Goal: Find specific page/section: Find specific page/section

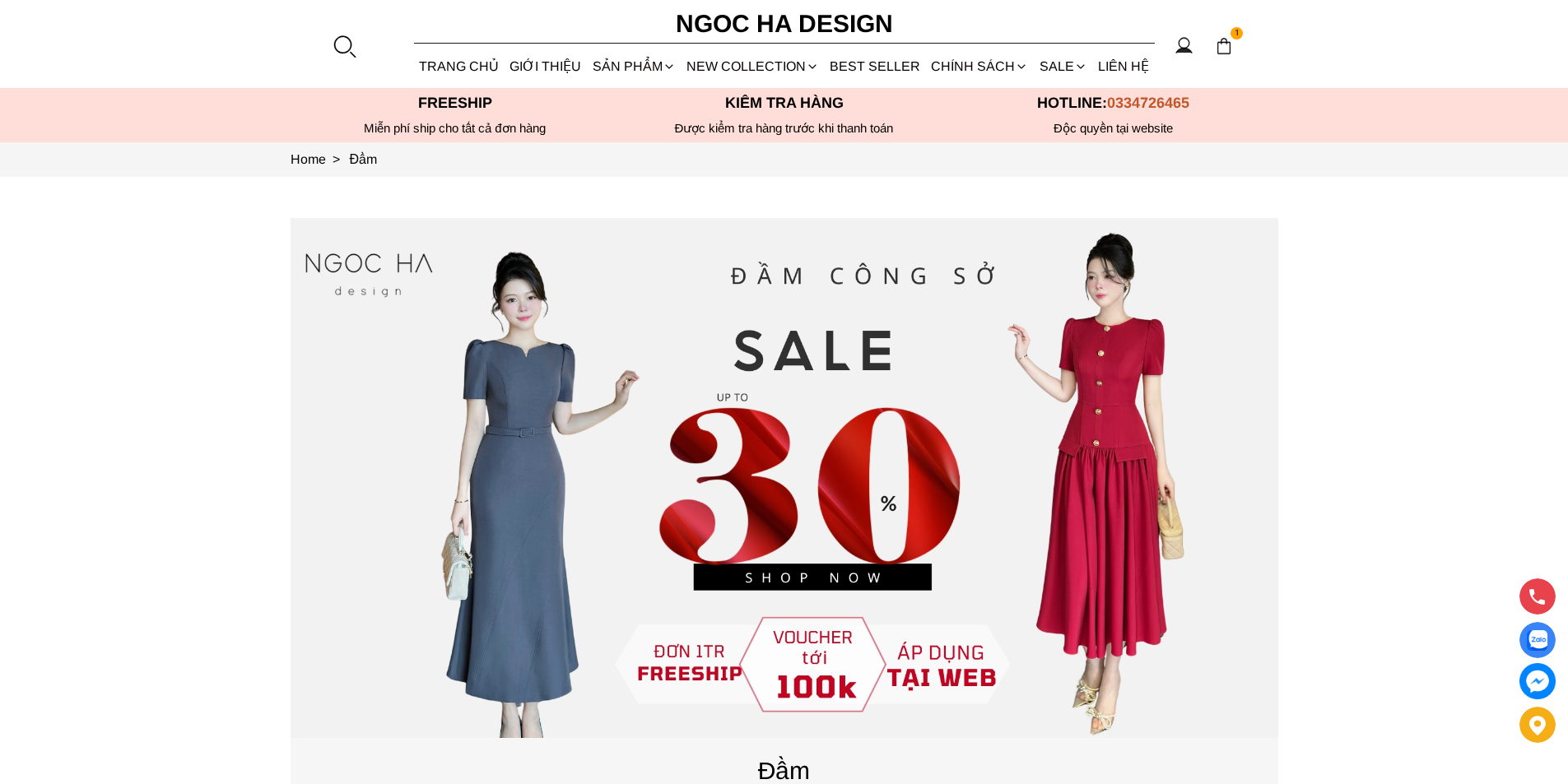
drag, startPoint x: 338, startPoint y: 41, endPoint x: 325, endPoint y: 36, distance: 13.9
click at [338, 40] on div at bounding box center [344, 46] width 25 height 25
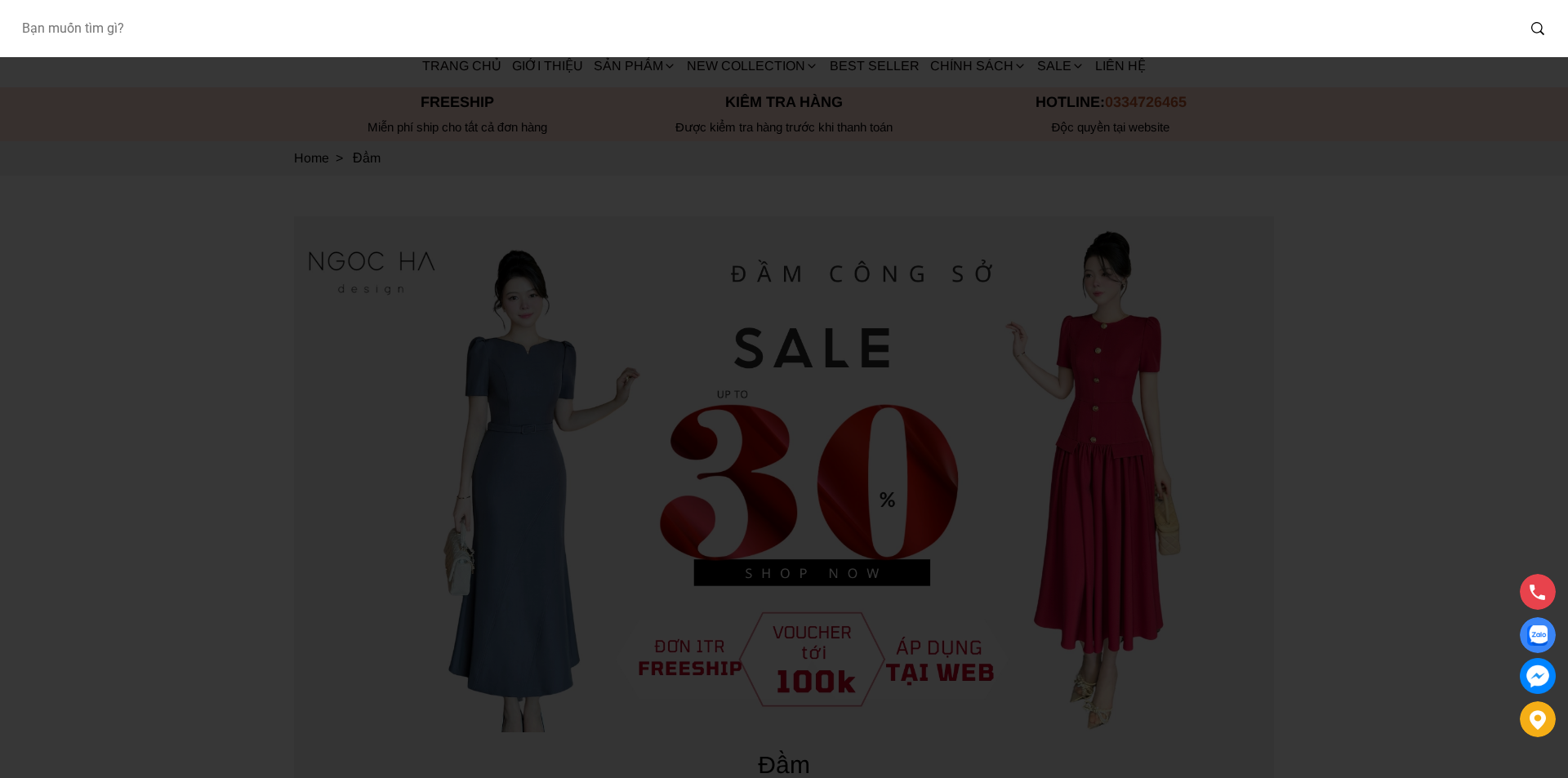
click at [205, 11] on input "Input search Bạn muốn tìm gì?" at bounding box center [762, 29] width 1507 height 38
type input "BJ142"
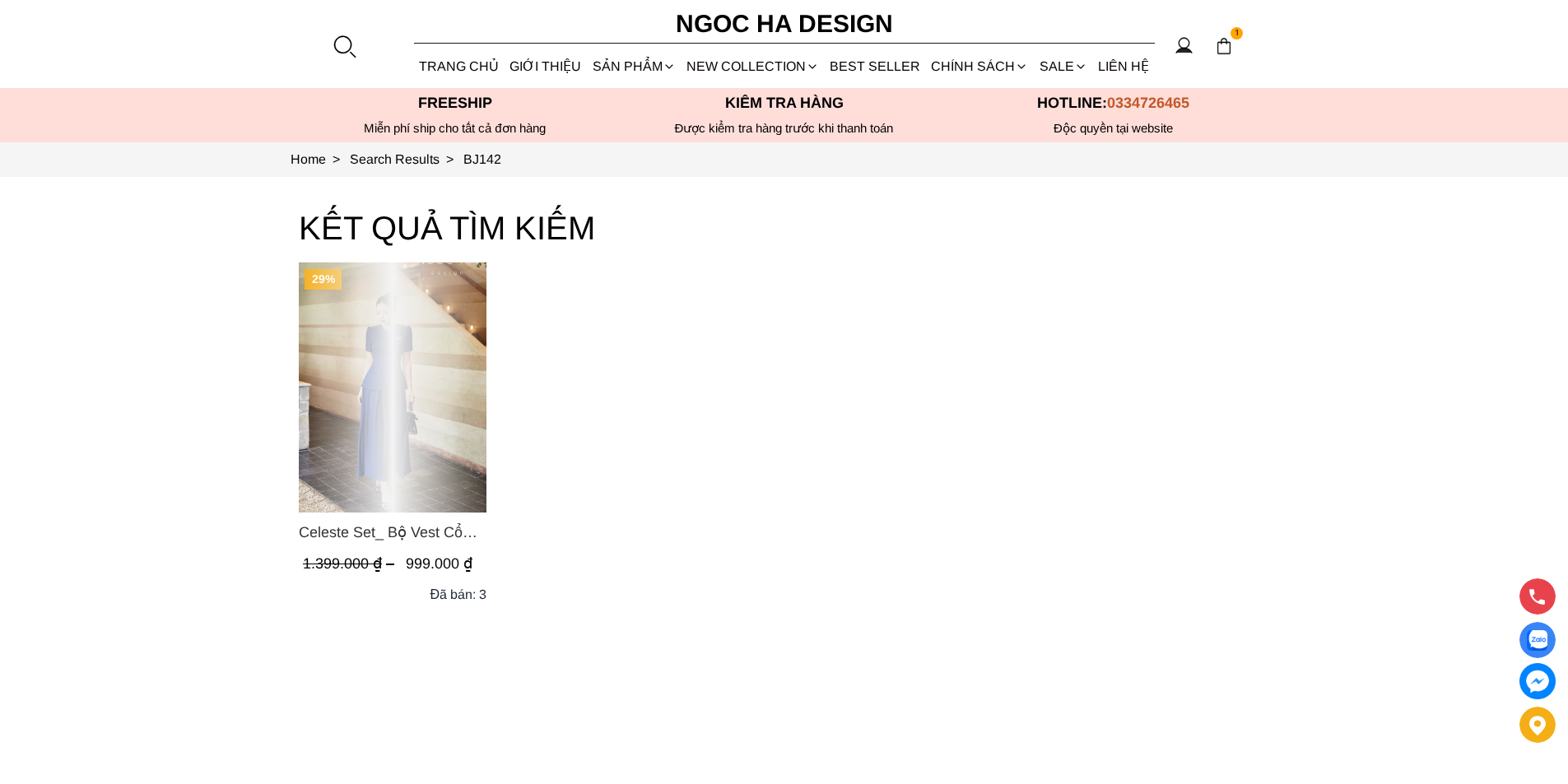
click at [390, 372] on div "Product image - Celeste Set_ Bộ Vest Cổ Tròn Chân Váy Nhún Xòe Màu Xanh Bò BJ142" at bounding box center [392, 387] width 188 height 250
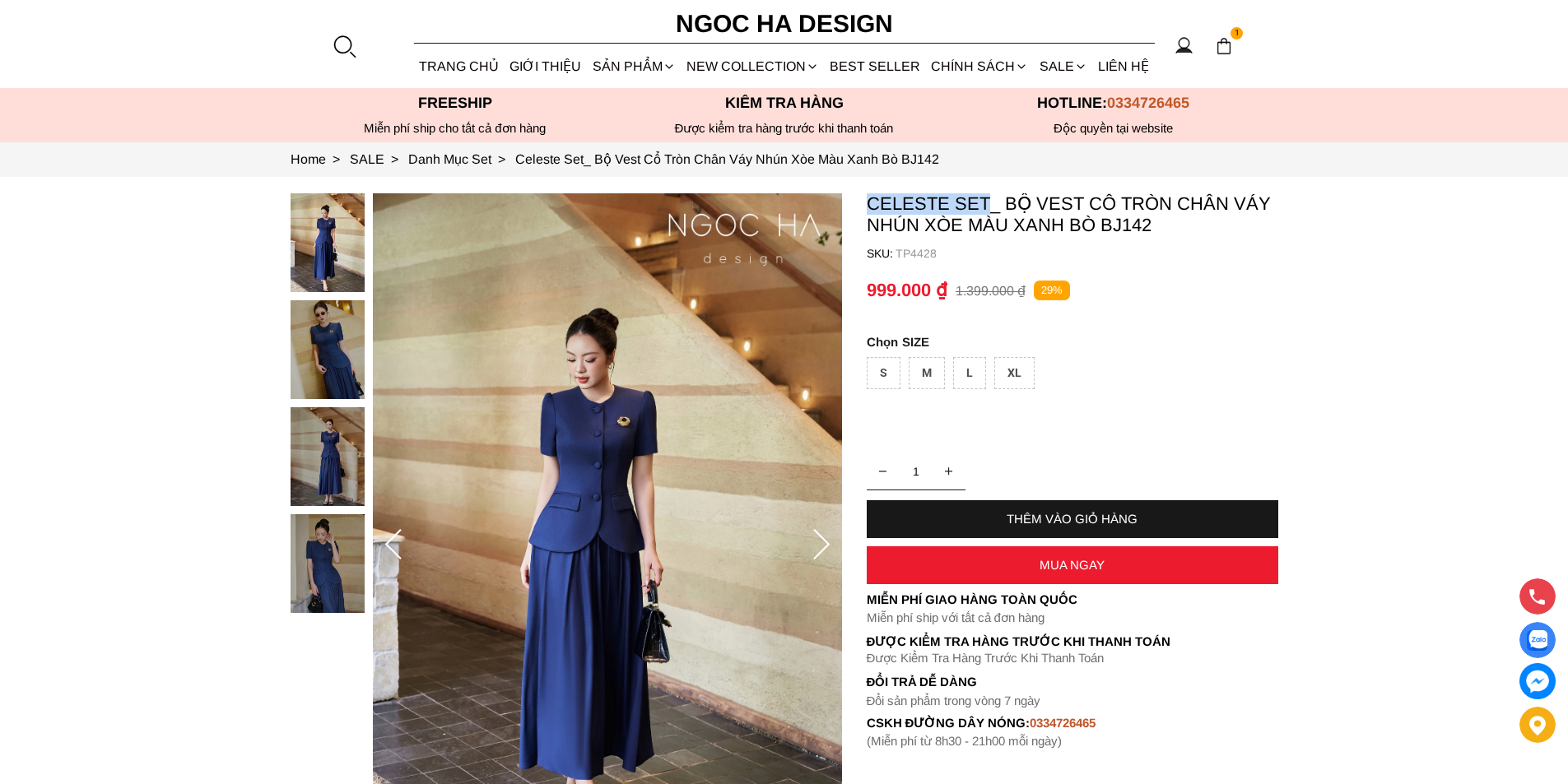
copy p "Celeste Set"
drag, startPoint x: 866, startPoint y: 202, endPoint x: 989, endPoint y: 194, distance: 123.3
click at [989, 194] on section "Celeste Set_ Bộ Vest Cổ Tròn Chân Váy Nhún Xòe Màu Xanh Bò BJ142 SKU: TP4428 1 …" at bounding box center [784, 545] width 1568 height 736
click at [342, 39] on div at bounding box center [344, 46] width 25 height 25
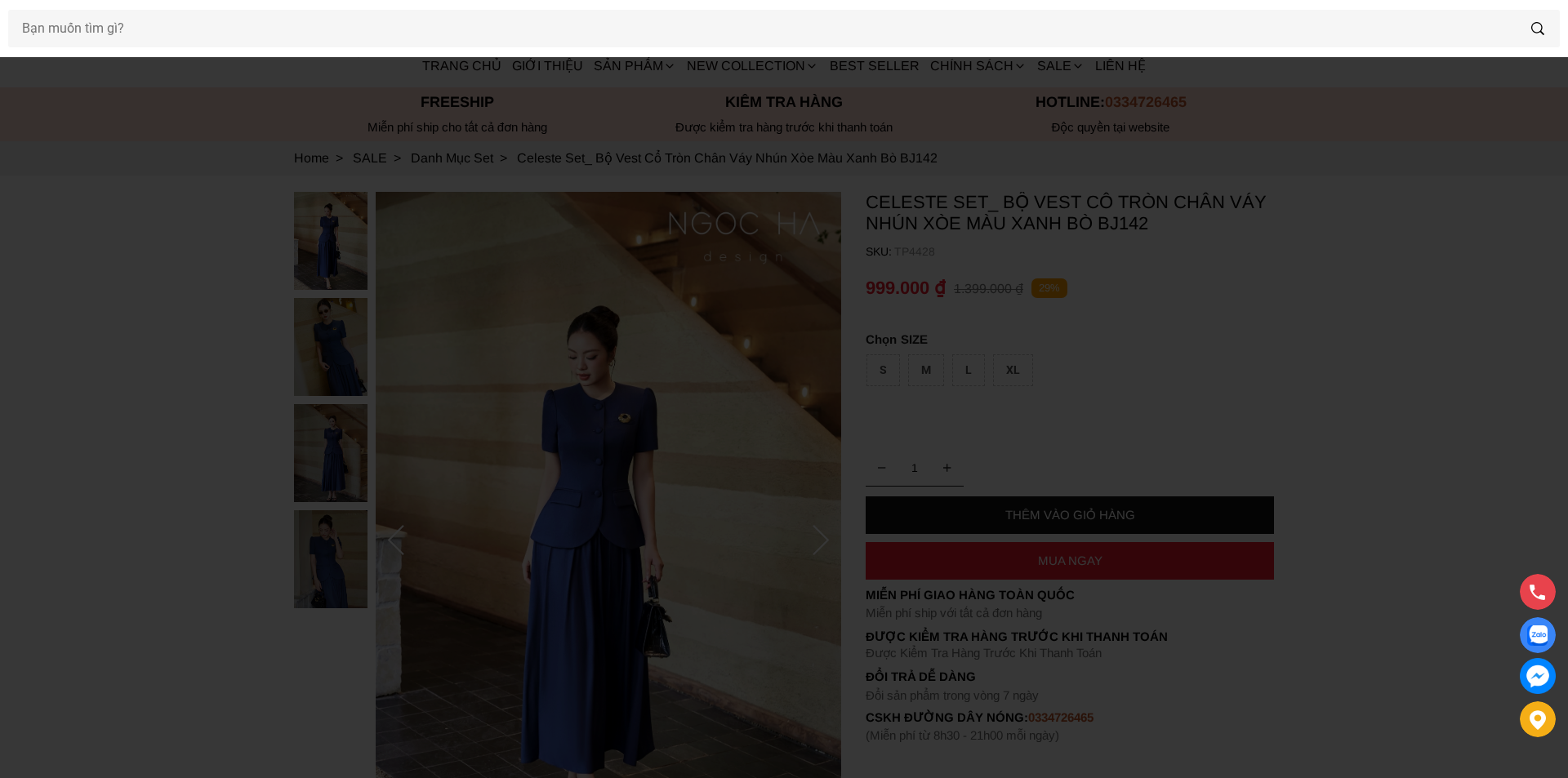
click at [221, 55] on div at bounding box center [784, 29] width 1568 height 57
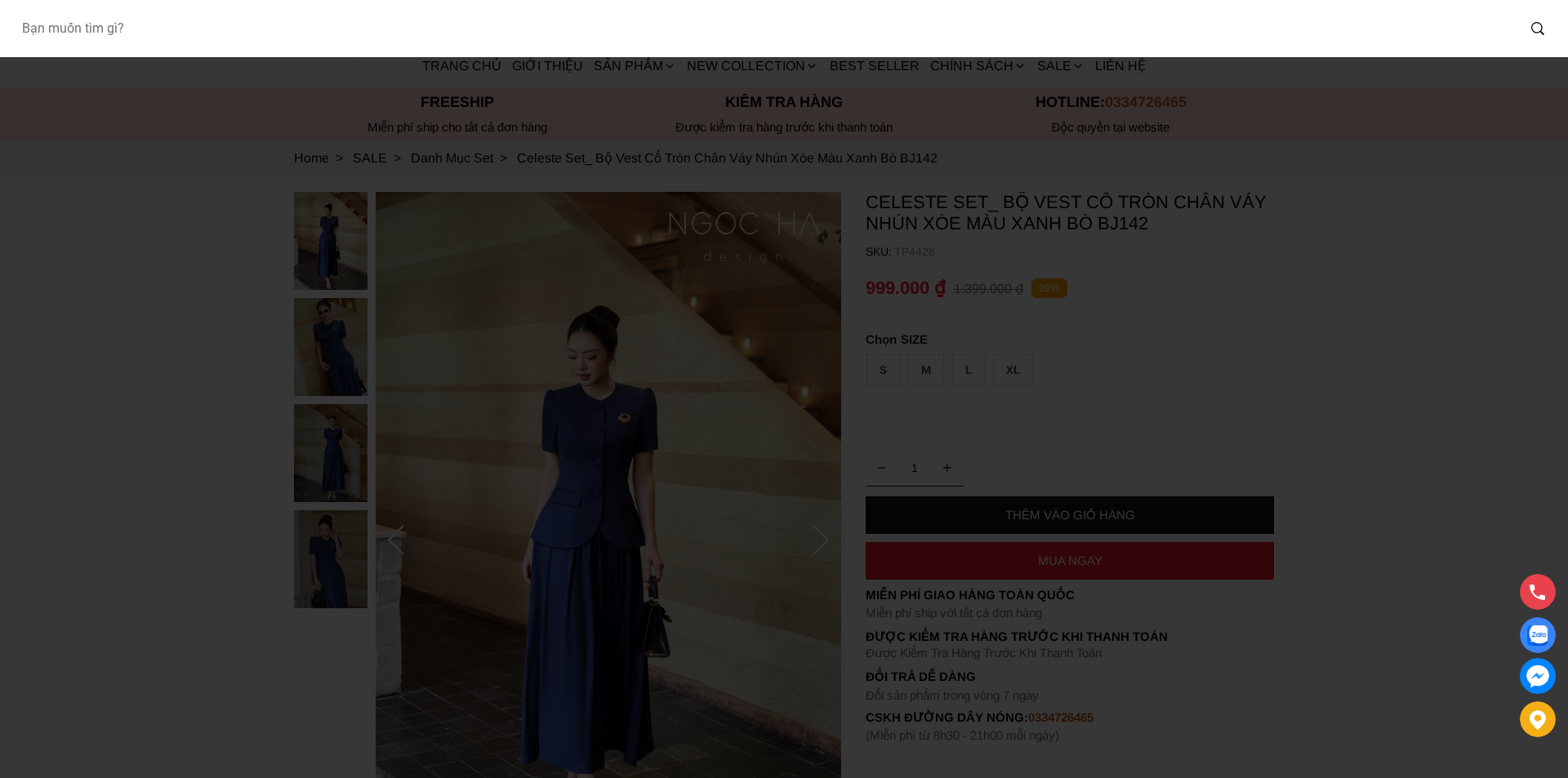
click at [195, 30] on input "Input search Bạn muốn tìm gì?" at bounding box center [762, 29] width 1507 height 38
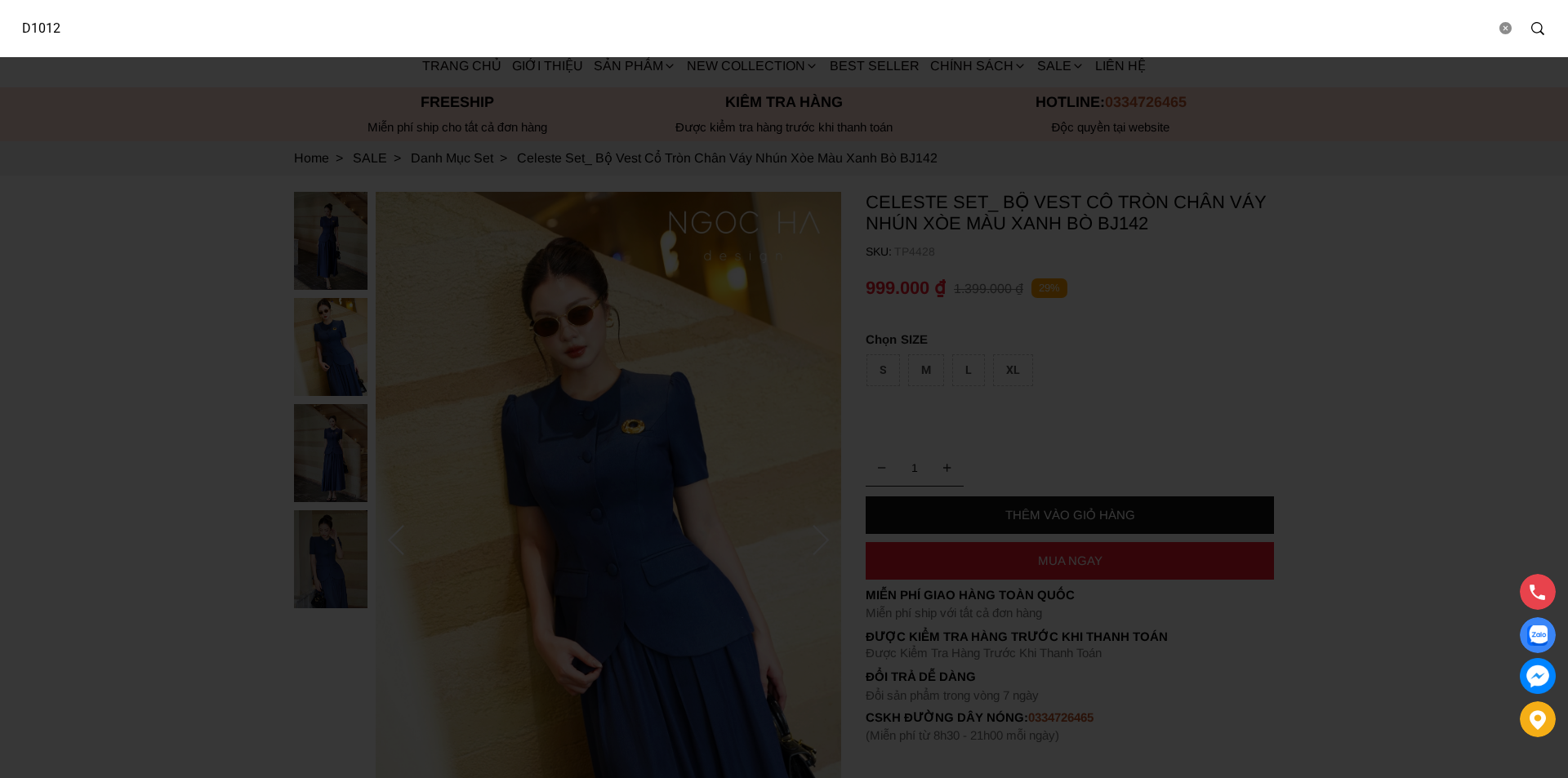
type input "D1012"
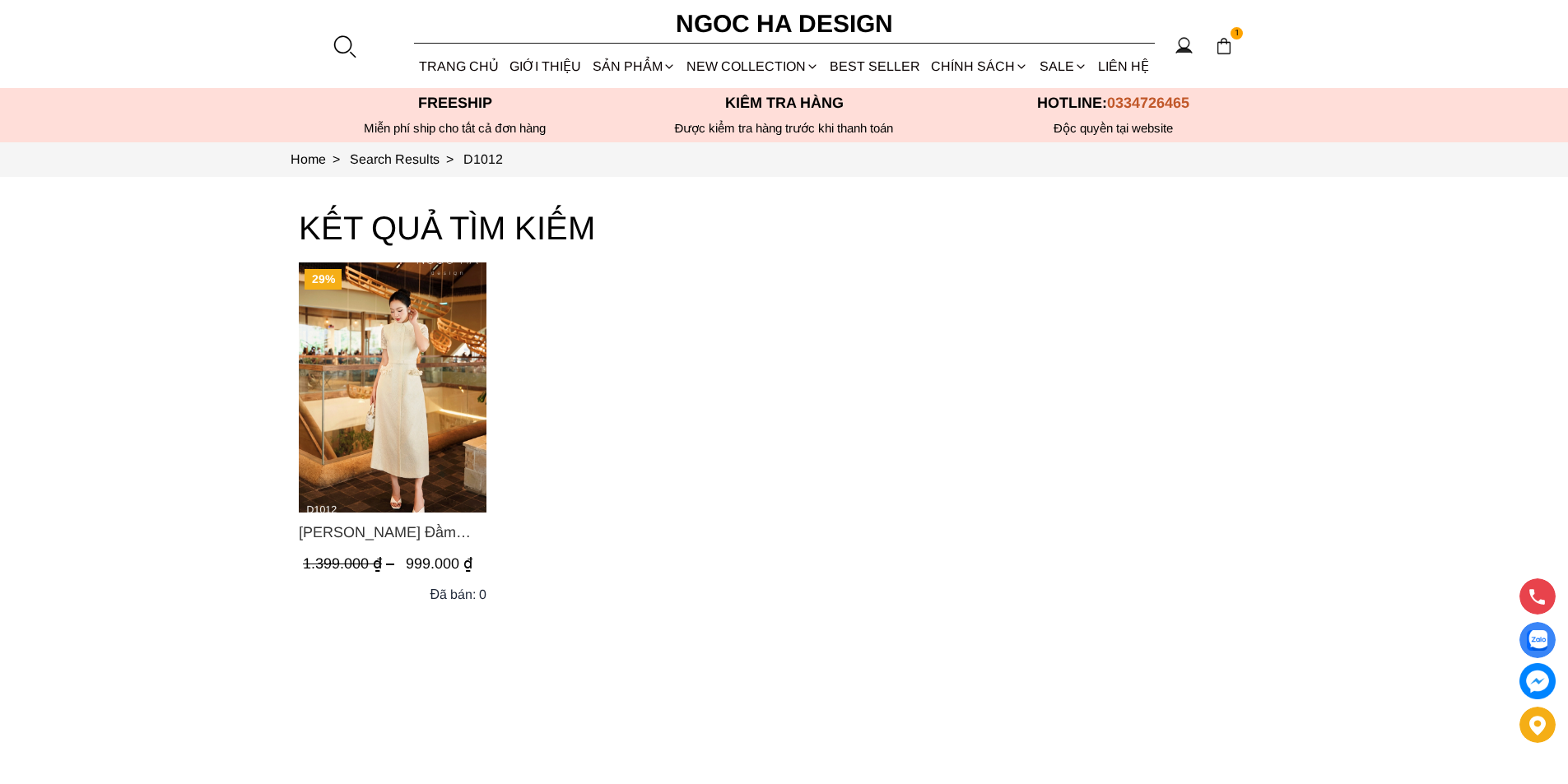
click at [420, 396] on img "Product image - Catherine Dress_ Đầm Ren Đính Hoa Túi Màu Kem D1012" at bounding box center [392, 387] width 188 height 250
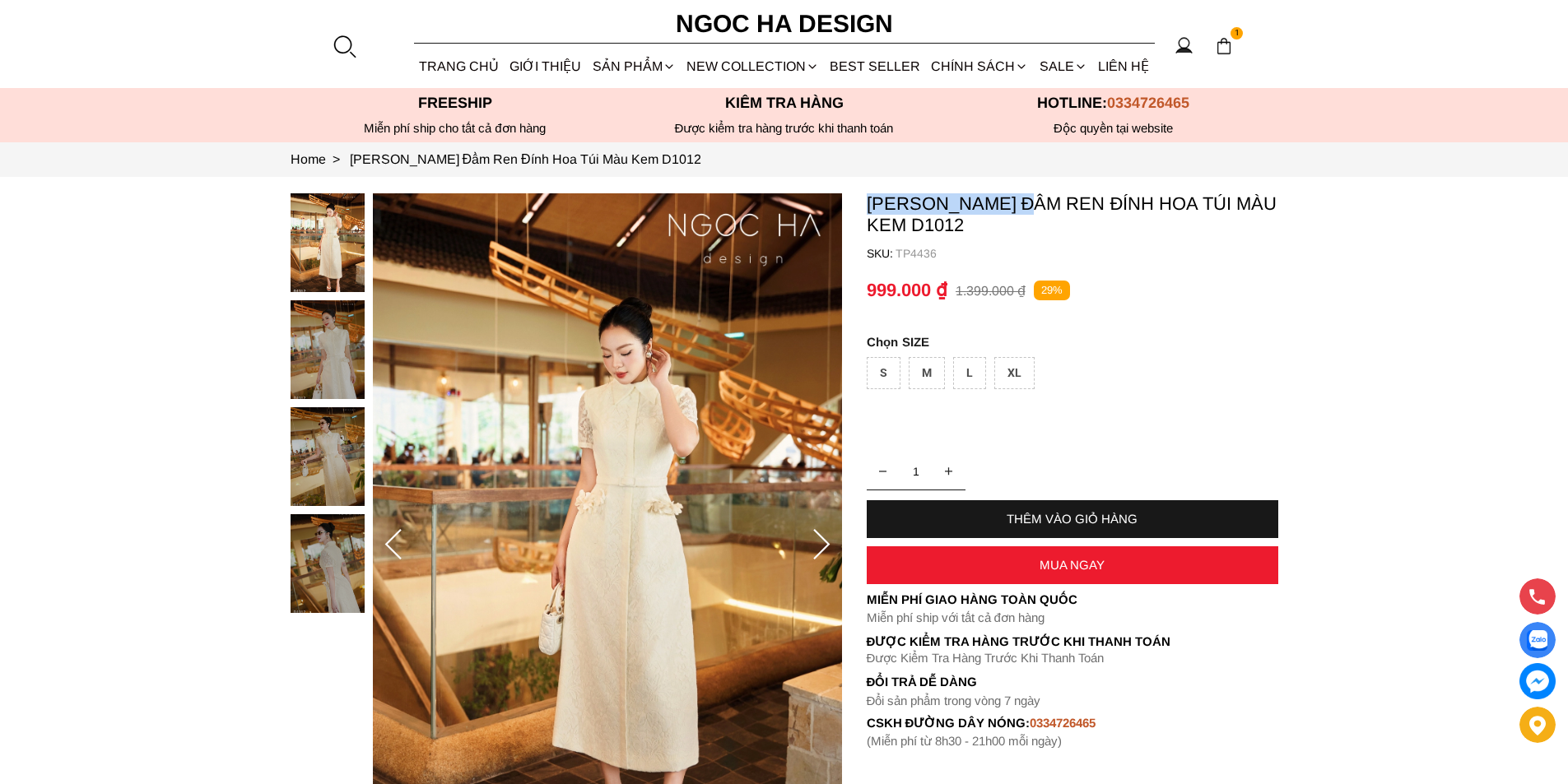
copy p "Catherine Dress"
drag, startPoint x: 861, startPoint y: 198, endPoint x: 1036, endPoint y: 204, distance: 175.1
click at [1036, 204] on section "Catherine Dress_ Đầm Ren Đính Hoa Túi Màu Kem D1012 SKU: TP4436 1 THÊM VÀO GIỎ …" at bounding box center [784, 545] width 1568 height 736
